Goal: Entertainment & Leisure: Browse casually

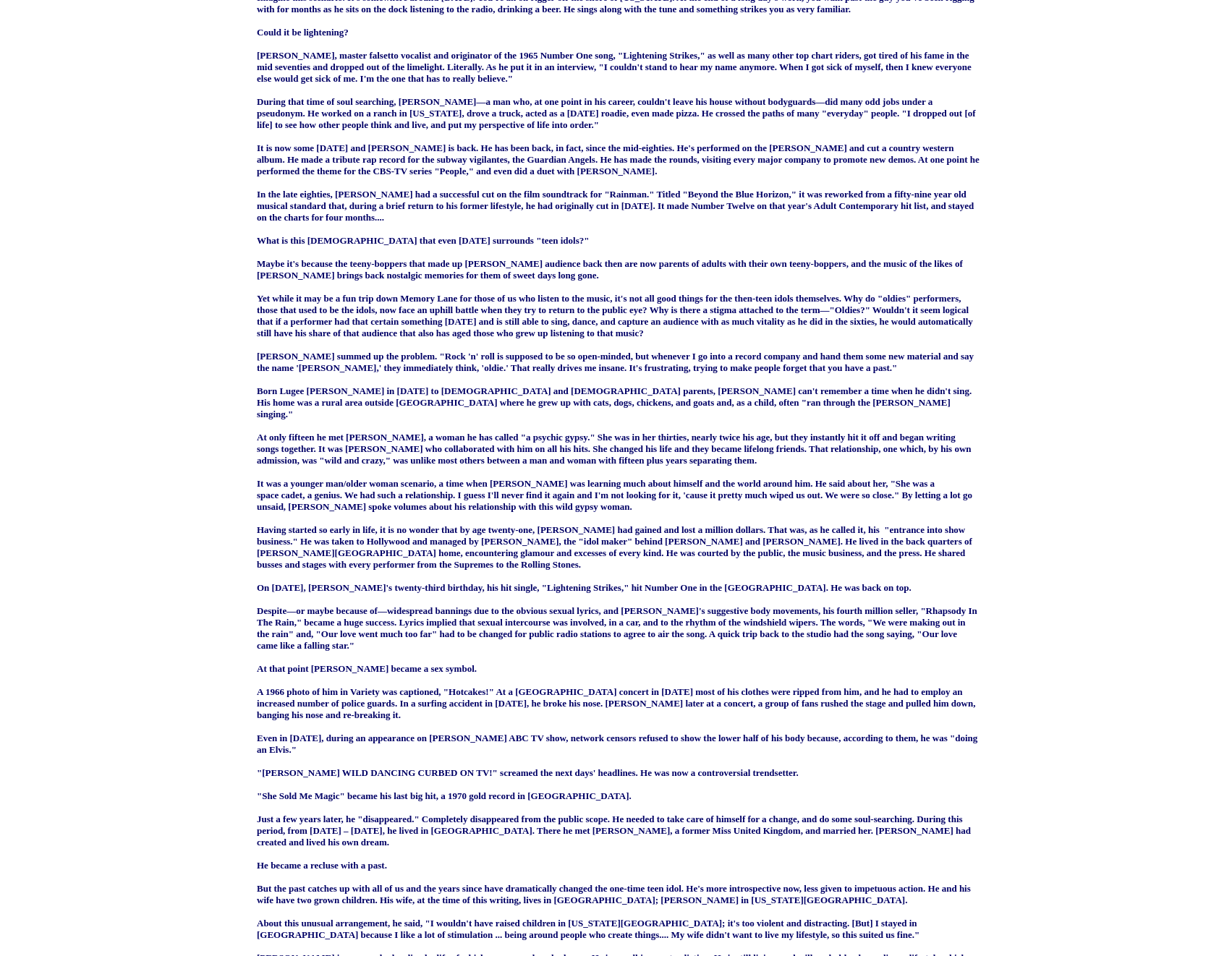
scroll to position [723, 0]
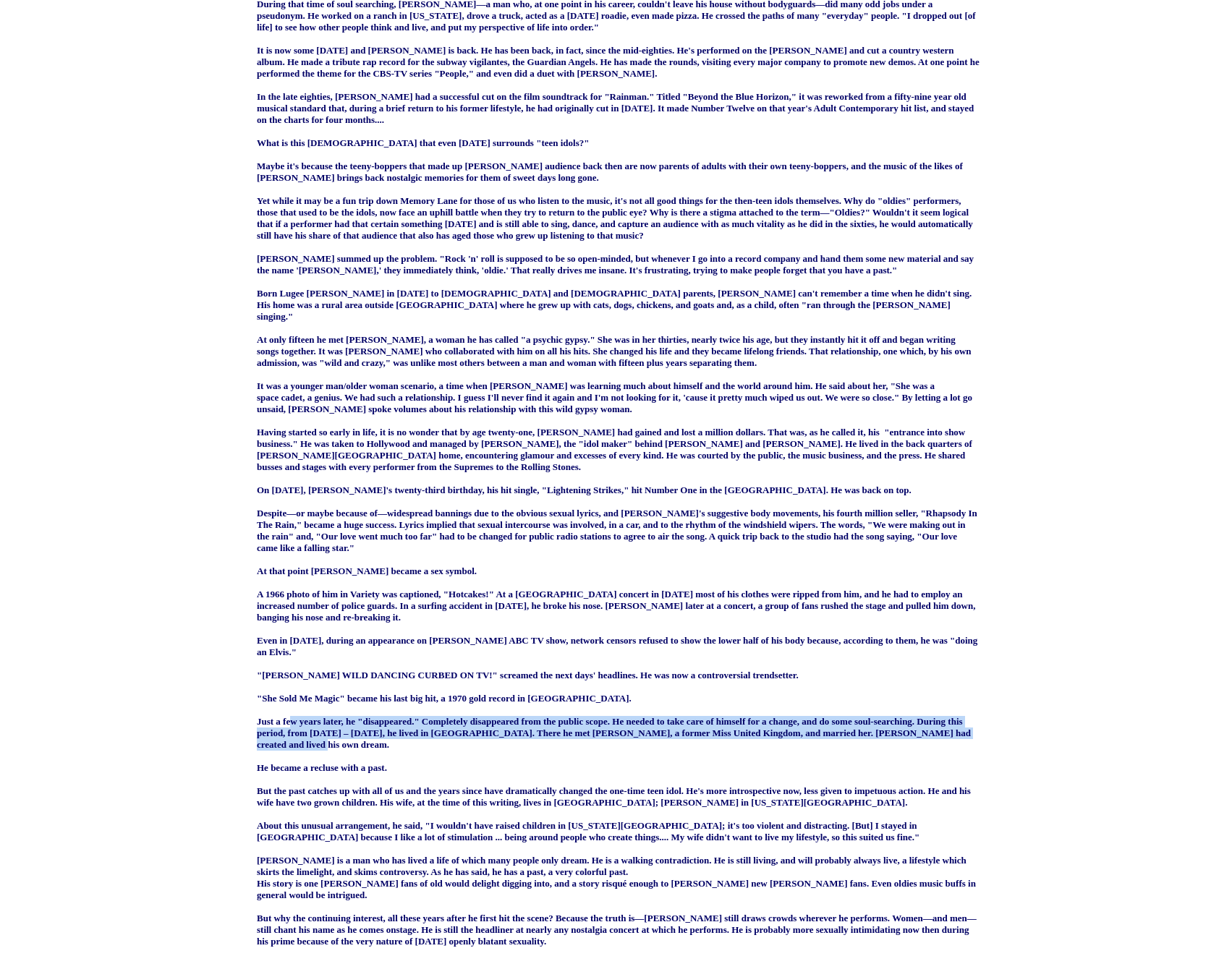
drag, startPoint x: 288, startPoint y: 651, endPoint x: 439, endPoint y: 670, distance: 152.2
click at [439, 670] on strong "Imagine this scenario. It's somewhere around [DATE]. You're an oil rigger off t…" at bounding box center [618, 455] width 722 height 1121
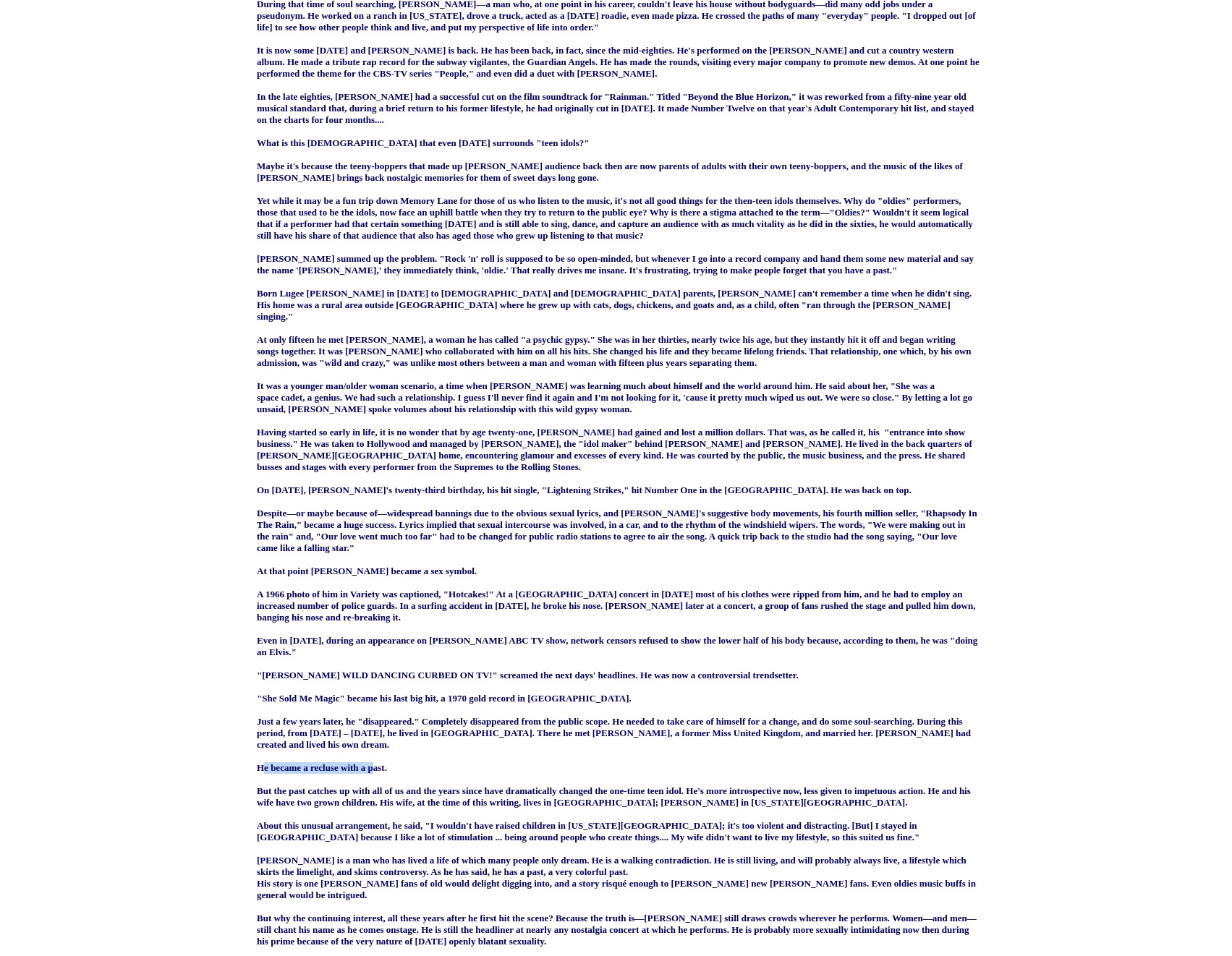
drag, startPoint x: 256, startPoint y: 692, endPoint x: 386, endPoint y: 693, distance: 130.0
click at [383, 691] on td "Popular: Books , Stories , Articles , Poetry Recent stories by [PERSON_NAME] • …" at bounding box center [618, 320] width 737 height 1858
click at [386, 693] on strong "Imagine this scenario. It's somewhere around [DATE]. You're an oil rigger off t…" at bounding box center [618, 455] width 722 height 1121
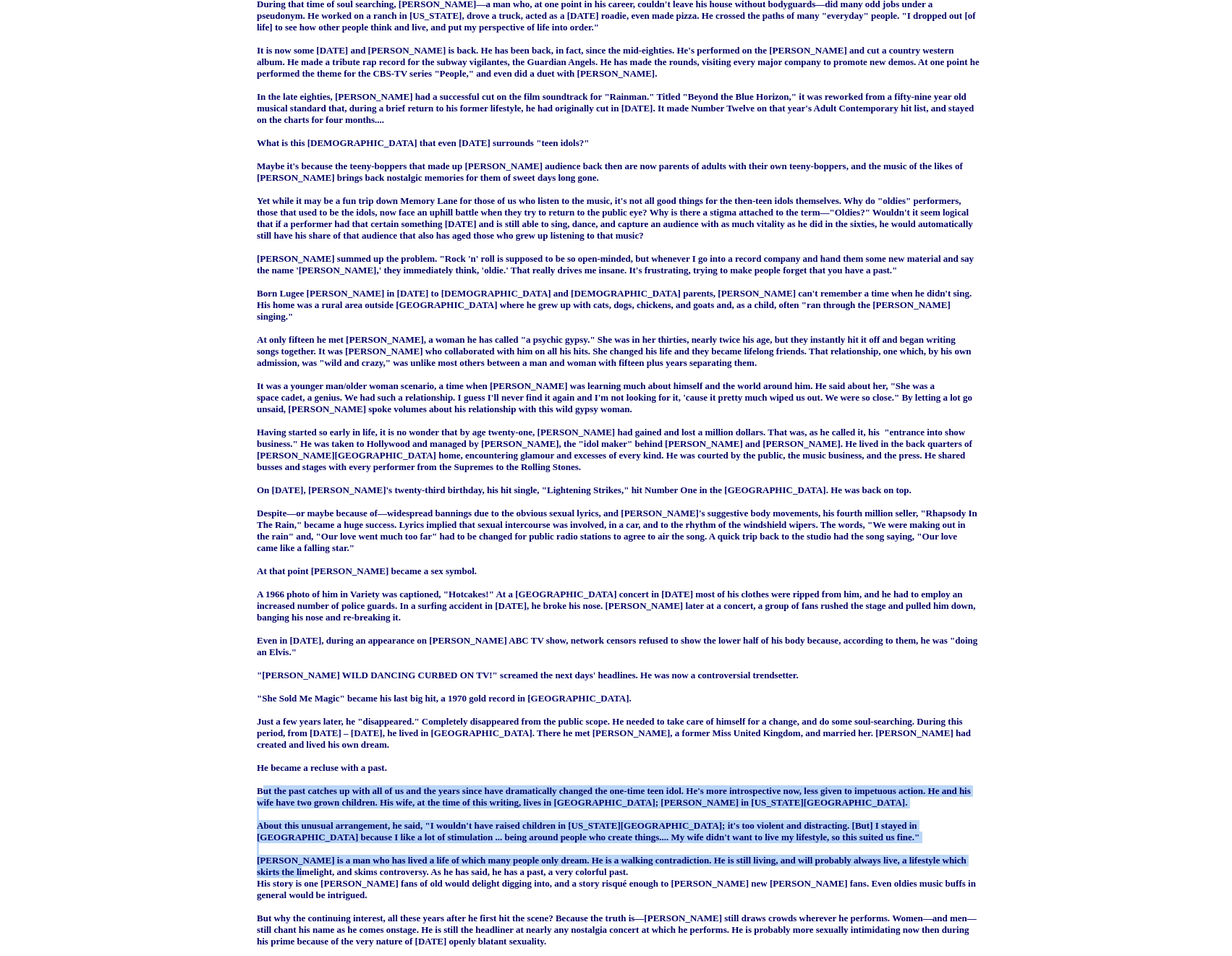
drag, startPoint x: 255, startPoint y: 710, endPoint x: 340, endPoint y: 788, distance: 115.4
click at [340, 788] on td "Popular: Books , Stories , Articles , Poetry Recent stories by [PERSON_NAME] • …" at bounding box center [618, 320] width 737 height 1858
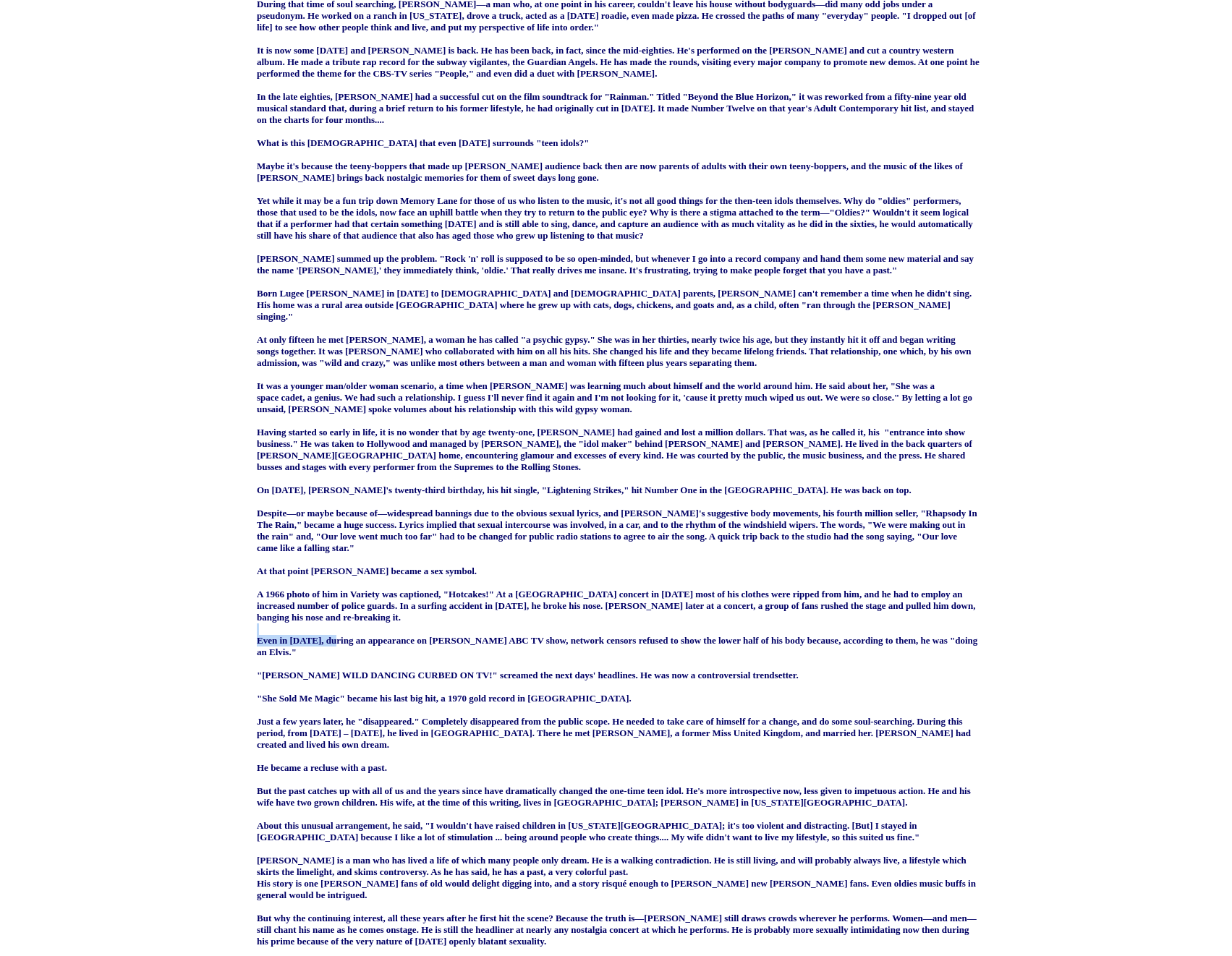
drag, startPoint x: 335, startPoint y: 574, endPoint x: 622, endPoint y: 568, distance: 287.1
click at [608, 564] on p "Imagine this scenario. It's somewhere around [DATE]. You're an oil rigger off t…" at bounding box center [618, 455] width 722 height 1143
click at [639, 572] on strong "Imagine this scenario. It's somewhere around [DATE]. You're an oil rigger off t…" at bounding box center [618, 455] width 722 height 1121
drag, startPoint x: 260, startPoint y: 602, endPoint x: 485, endPoint y: 602, distance: 225.0
click at [485, 602] on strong "Imagine this scenario. It's somewhere around [DATE]. You're an oil rigger off t…" at bounding box center [618, 455] width 722 height 1121
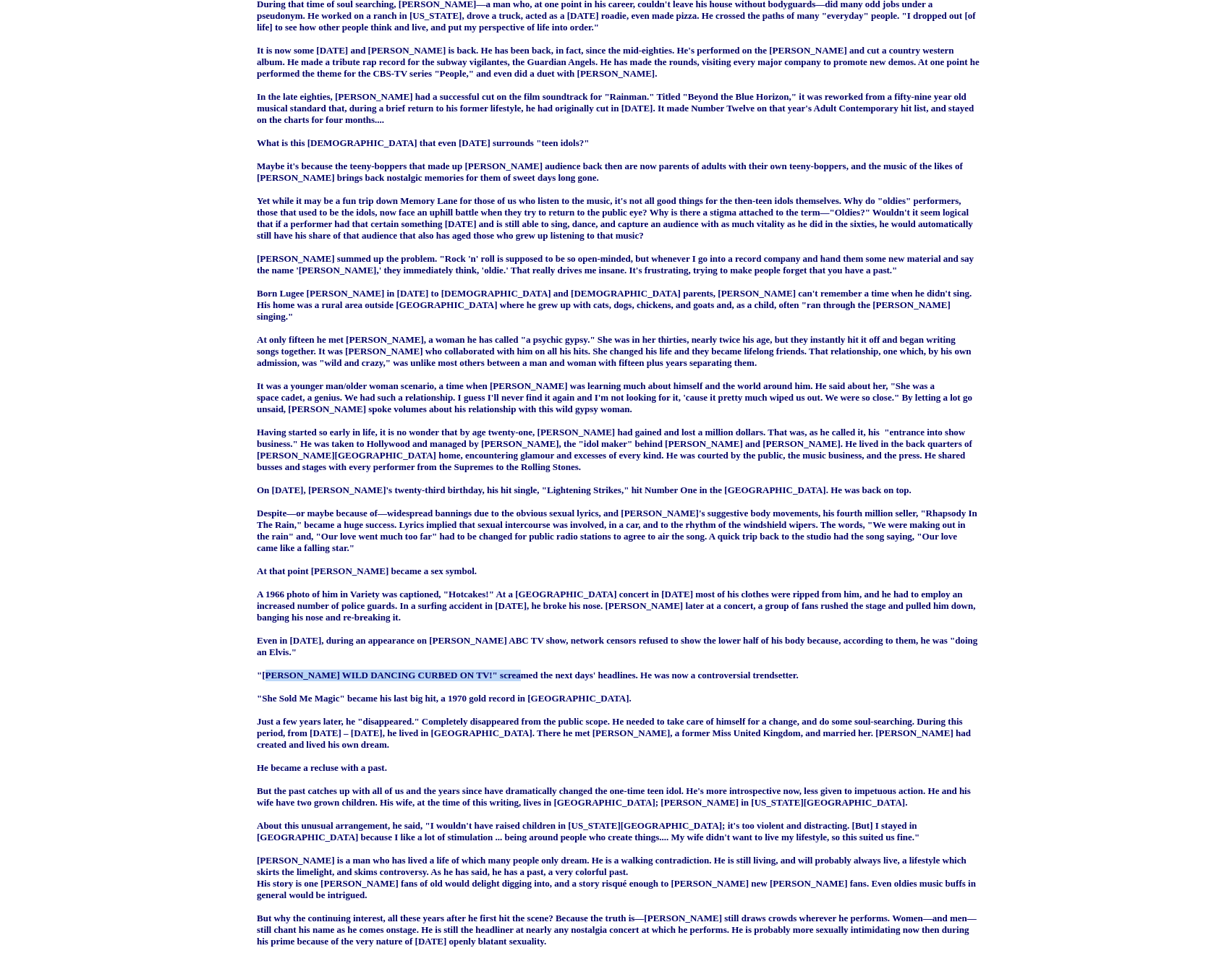
click at [485, 602] on strong "Imagine this scenario. It's somewhere around [DATE]. You're an oil rigger off t…" at bounding box center [618, 455] width 722 height 1121
drag, startPoint x: 310, startPoint y: 629, endPoint x: 521, endPoint y: 631, distance: 211.0
click at [521, 631] on strong "Imagine this scenario. It's somewhere around [DATE]. You're an oil rigger off t…" at bounding box center [618, 455] width 722 height 1121
drag, startPoint x: 399, startPoint y: 659, endPoint x: 507, endPoint y: 663, distance: 108.1
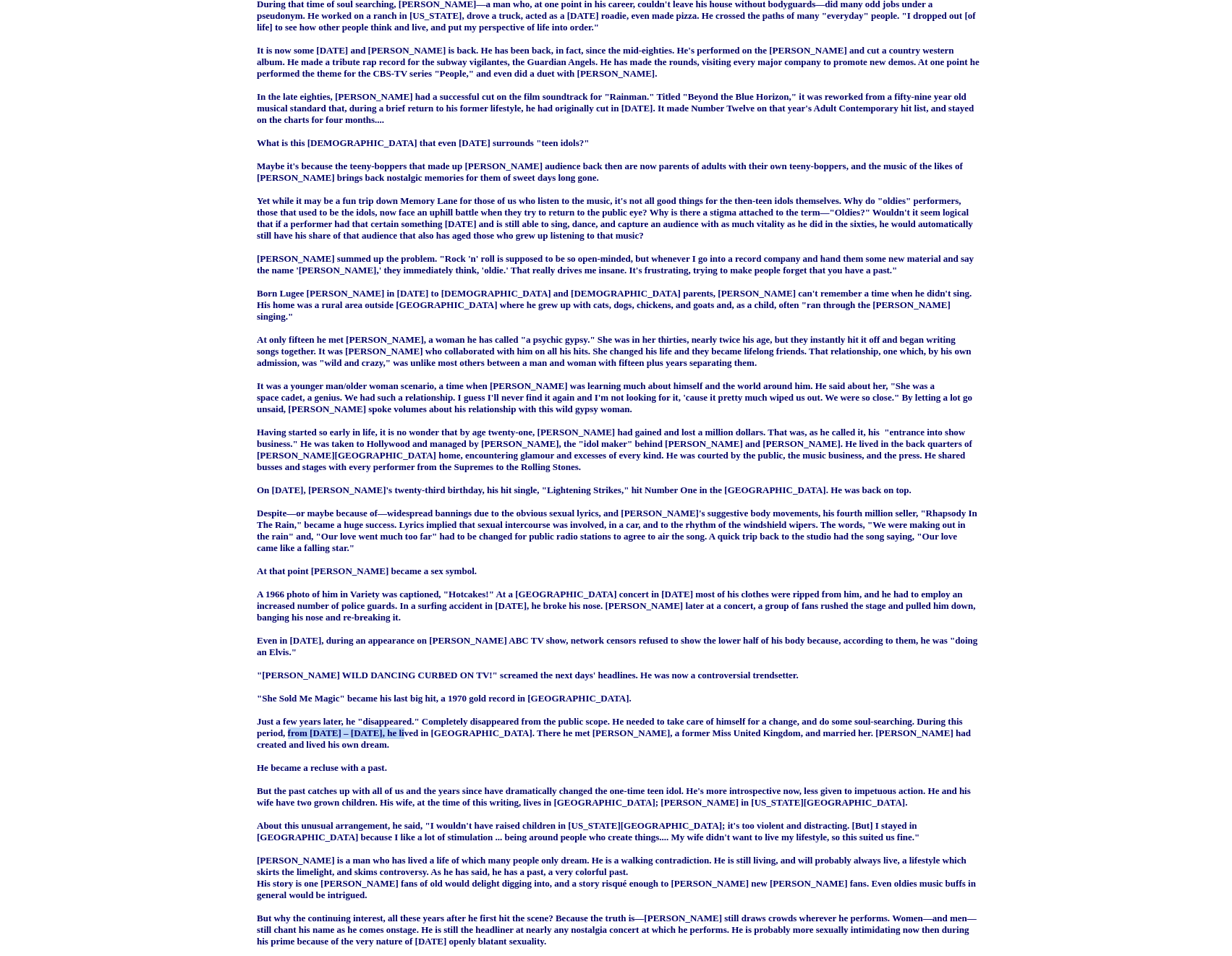
click at [507, 663] on strong "Imagine this scenario. It's somewhere around [DATE]. You're an oil rigger off t…" at bounding box center [618, 455] width 722 height 1121
click at [511, 663] on strong "Imagine this scenario. It's somewhere around [DATE]. You're an oil rigger off t…" at bounding box center [618, 455] width 722 height 1121
drag, startPoint x: 426, startPoint y: 714, endPoint x: 604, endPoint y: 717, distance: 178.0
click at [604, 717] on strong "Imagine this scenario. It's somewhere around [DATE]. You're an oil rigger off t…" at bounding box center [618, 455] width 722 height 1121
